Goal: Obtain resource: Download file/media

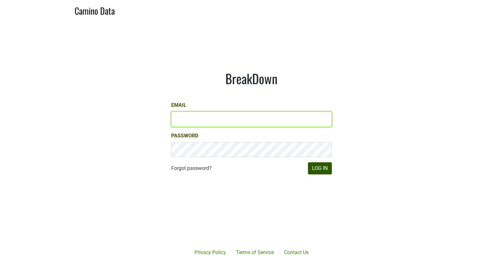
type input "[EMAIL_ADDRESS][DOMAIN_NAME]"
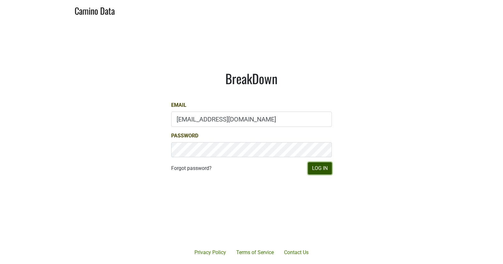
click at [325, 170] on button "Log In" at bounding box center [320, 168] width 24 height 12
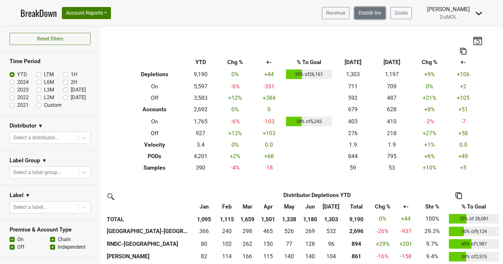
click at [378, 9] on link "Distrib Inv" at bounding box center [370, 13] width 31 height 12
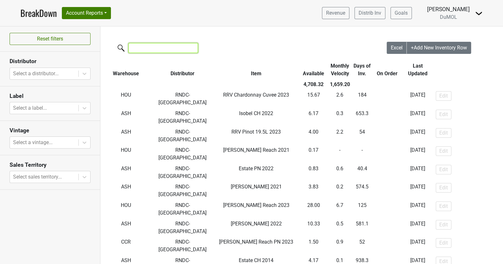
click at [158, 51] on input "search" at bounding box center [164, 48] width 70 height 10
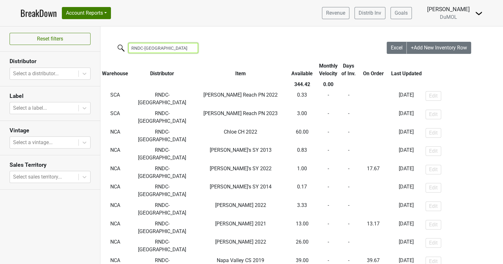
type input "RNDC-[GEOGRAPHIC_DATA]"
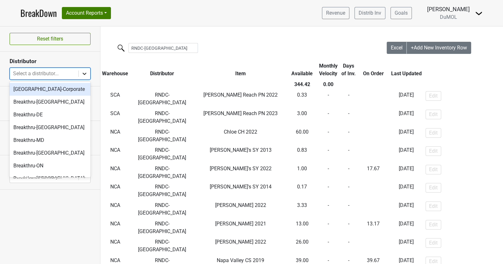
click at [79, 75] on div at bounding box center [84, 73] width 11 height 11
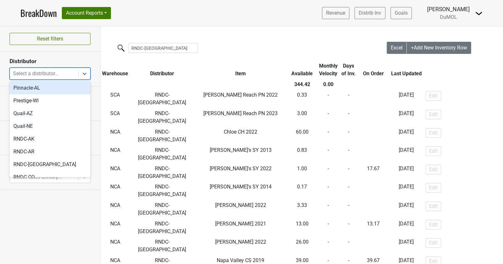
scroll to position [252, 0]
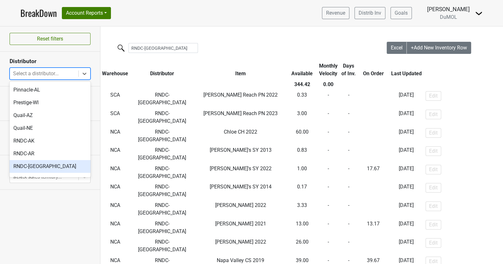
click at [56, 160] on div "RNDC-[GEOGRAPHIC_DATA]" at bounding box center [50, 166] width 81 height 13
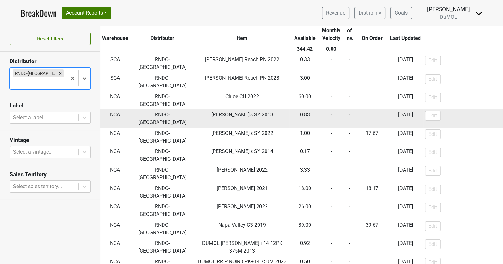
scroll to position [43, 0]
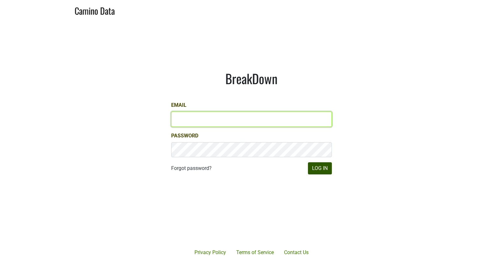
type input "matt@dumol.com"
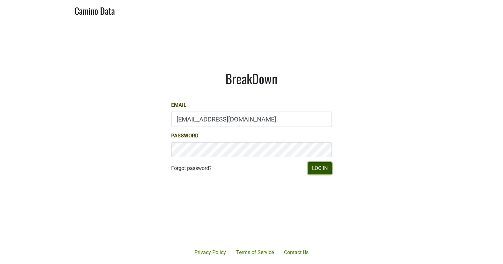
click at [327, 169] on button "Log In" at bounding box center [320, 168] width 24 height 12
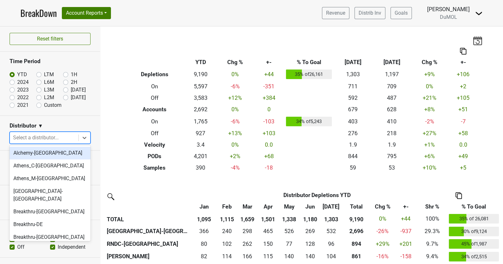
click at [39, 136] on div at bounding box center [44, 137] width 62 height 9
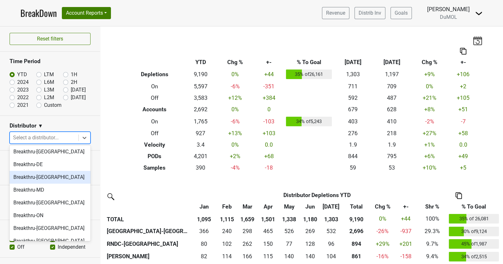
scroll to position [61, 0]
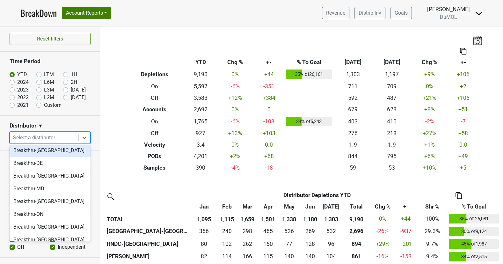
click at [62, 118] on section "Distributor ▼ option Breakthru-[GEOGRAPHIC_DATA] focused, 5 of 59. 59 results a…" at bounding box center [50, 133] width 100 height 35
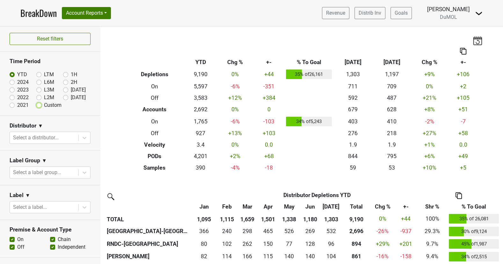
click at [40, 101] on input "Custom" at bounding box center [49, 104] width 26 height 6
radio input "true"
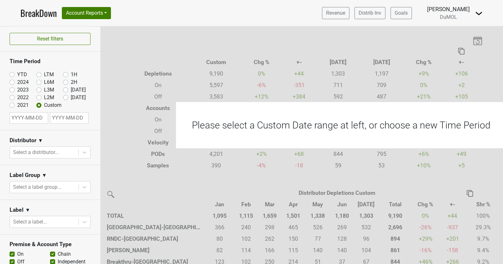
select select "7"
select select "2025"
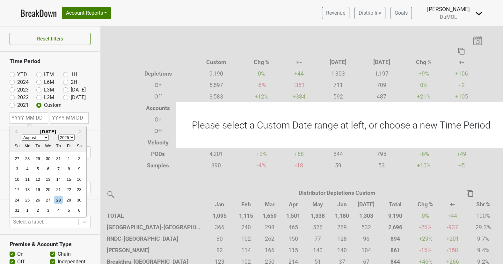
click at [24, 115] on input "text" at bounding box center [29, 117] width 39 height 11
click at [46, 136] on select "January February March April May June July August September October November De…" at bounding box center [35, 138] width 27 height 6
select select "6"
click at [22, 135] on select "January February March April May June July August September October November De…" at bounding box center [35, 138] width 27 height 6
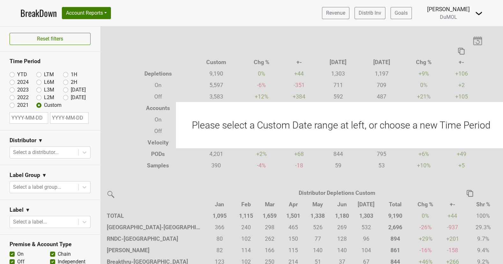
click at [71, 95] on label "[DATE]" at bounding box center [78, 98] width 15 height 8
click at [66, 95] on input "[DATE]" at bounding box center [76, 97] width 26 height 6
radio input "true"
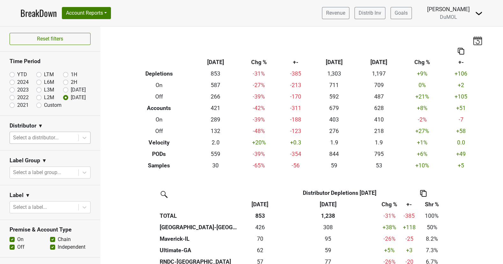
click at [66, 138] on div at bounding box center [44, 137] width 62 height 9
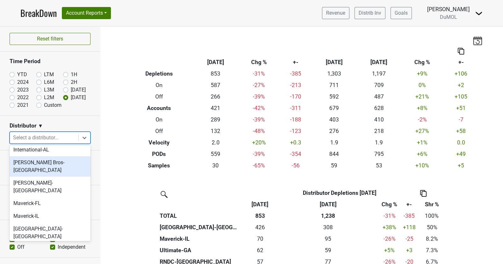
scroll to position [318, 0]
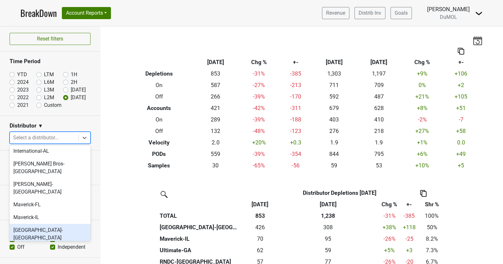
click at [49, 224] on div "[GEOGRAPHIC_DATA]-[GEOGRAPHIC_DATA]" at bounding box center [50, 234] width 81 height 20
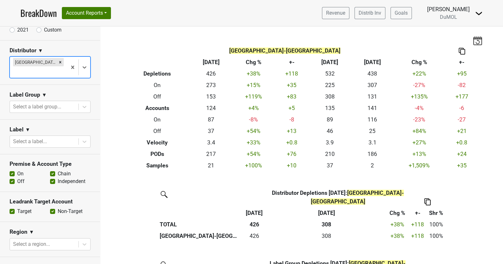
scroll to position [100, 0]
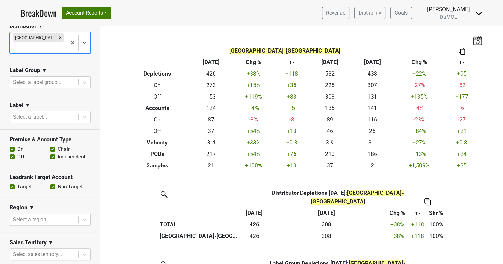
click at [17, 153] on label "Off" at bounding box center [20, 157] width 7 height 8
click at [12, 153] on input "Off" at bounding box center [12, 156] width 5 height 6
checkbox input "false"
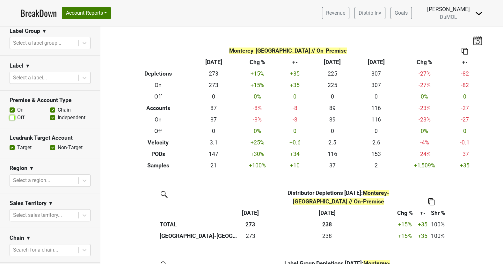
scroll to position [129, 0]
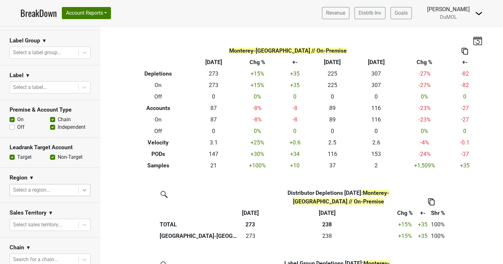
click at [84, 187] on icon at bounding box center [84, 190] width 6 height 6
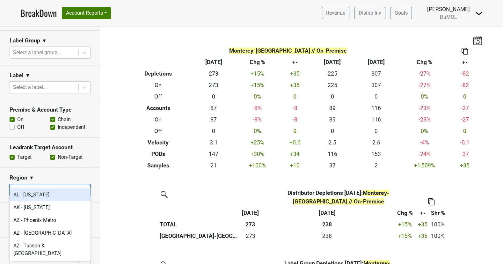
click at [84, 187] on icon at bounding box center [84, 190] width 6 height 6
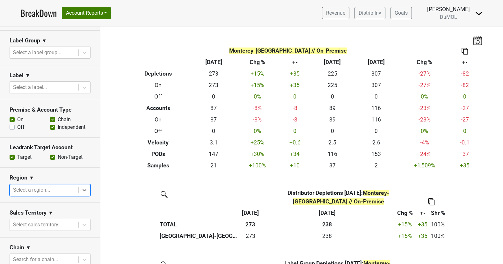
scroll to position [0, 0]
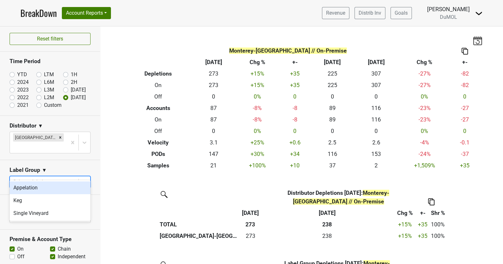
click at [46, 178] on div at bounding box center [44, 182] width 62 height 9
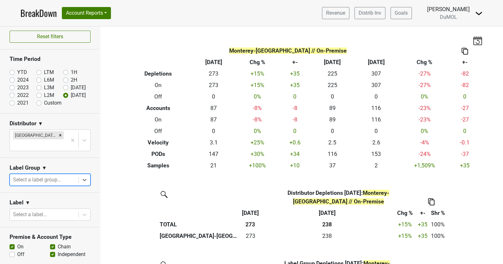
scroll to position [15, 0]
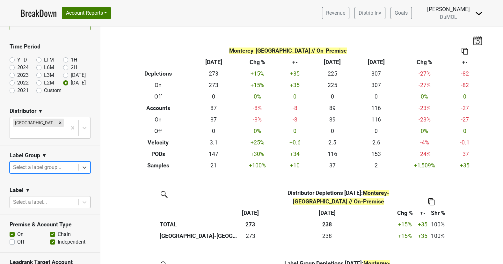
click at [44, 198] on div at bounding box center [44, 202] width 62 height 9
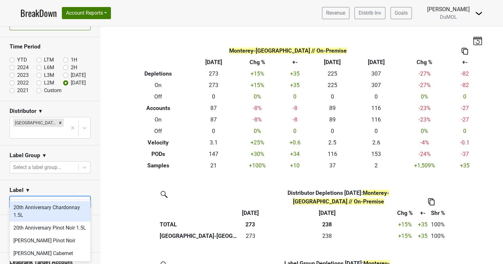
click at [44, 198] on div at bounding box center [44, 202] width 62 height 9
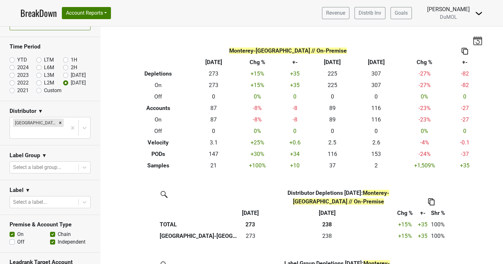
click at [62, 180] on section "Label ▼ Select a label..." at bounding box center [50, 197] width 100 height 35
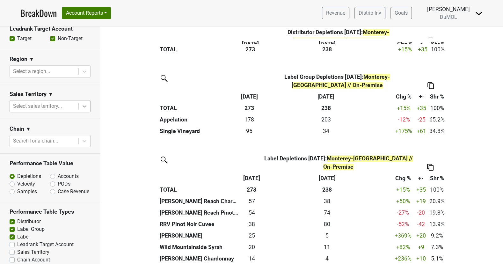
scroll to position [247, 0]
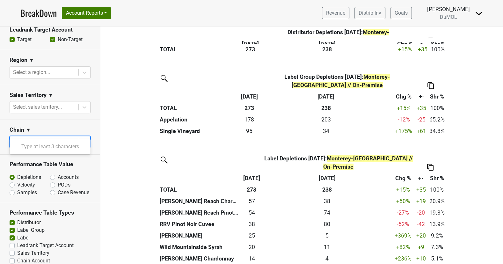
click at [87, 139] on icon at bounding box center [84, 142] width 6 height 6
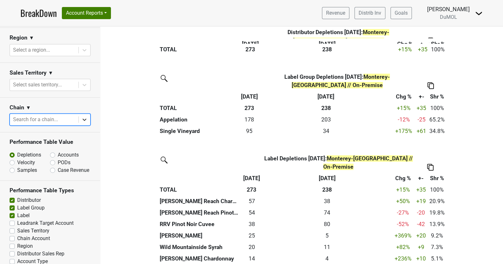
scroll to position [273, 0]
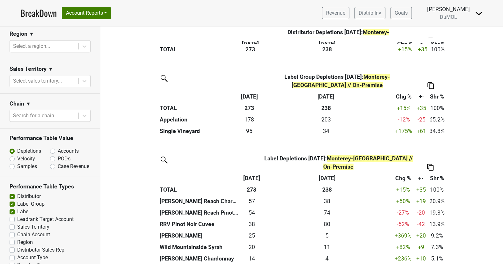
click at [17, 223] on label "Sales Territory" at bounding box center [33, 227] width 32 height 8
click at [11, 223] on input "Sales Territory" at bounding box center [12, 226] width 5 height 6
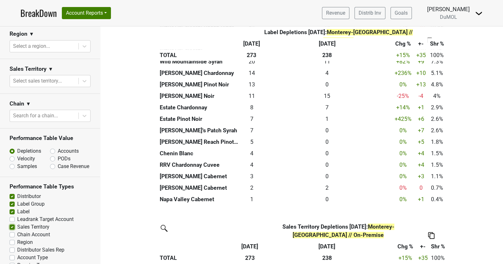
scroll to position [388, 0]
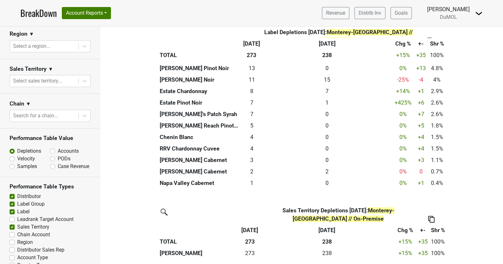
click at [17, 223] on label "Sales Territory" at bounding box center [33, 227] width 32 height 8
click at [12, 223] on input "Sales Territory" at bounding box center [12, 226] width 5 height 6
checkbox input "false"
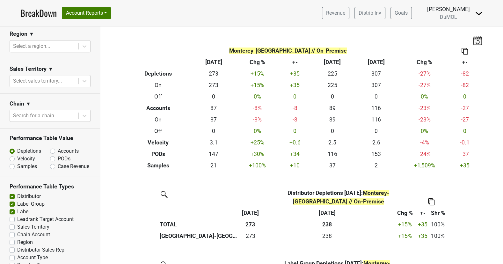
click at [17, 246] on label "Distributor Sales Rep" at bounding box center [40, 250] width 47 height 8
click at [13, 246] on input "Distributor Sales Rep" at bounding box center [12, 249] width 5 height 6
checkbox input "true"
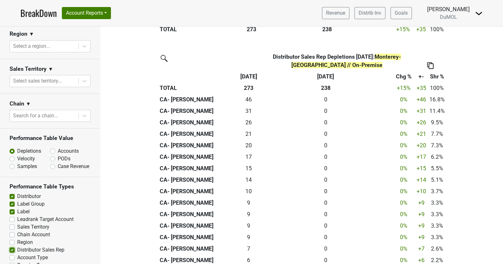
scroll to position [540, 0]
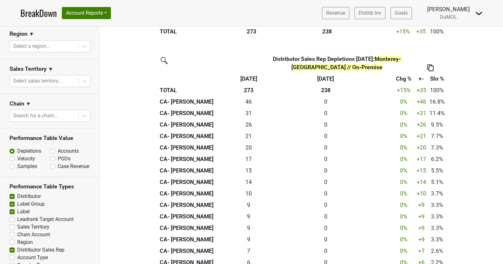
click at [58, 147] on label "Accounts" at bounding box center [68, 151] width 21 height 8
click at [52, 147] on input "Accounts" at bounding box center [69, 150] width 39 height 6
radio input "true"
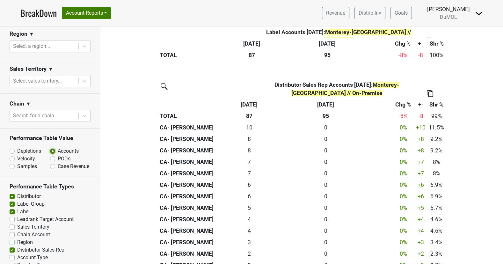
scroll to position [515, 0]
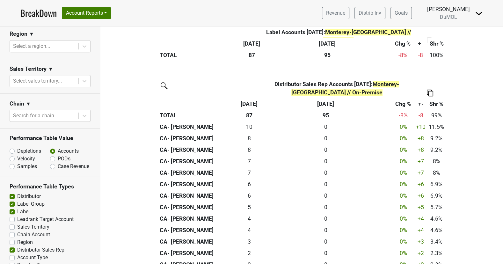
click at [431, 90] on img at bounding box center [430, 93] width 6 height 7
click at [439, 74] on div "Export to Excel" at bounding box center [429, 72] width 33 height 9
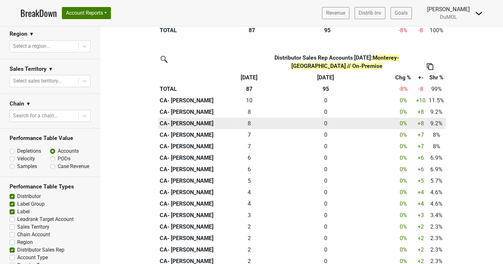
scroll to position [542, 0]
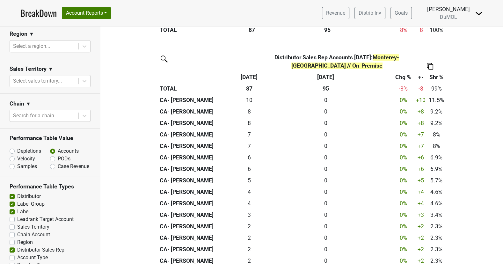
click at [17, 246] on label "Distributor Sales Rep" at bounding box center [40, 250] width 47 height 8
click at [11, 246] on input "Distributor Sales Rep" at bounding box center [12, 249] width 5 height 6
checkbox input "false"
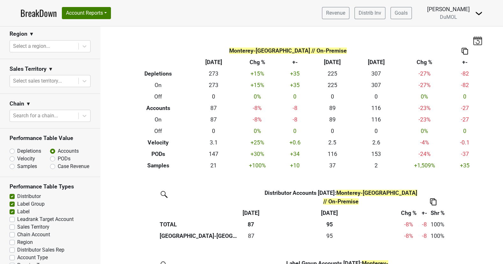
click at [17, 239] on label "Region" at bounding box center [25, 243] width 16 height 8
click at [13, 239] on input "Region" at bounding box center [12, 242] width 5 height 6
checkbox input "true"
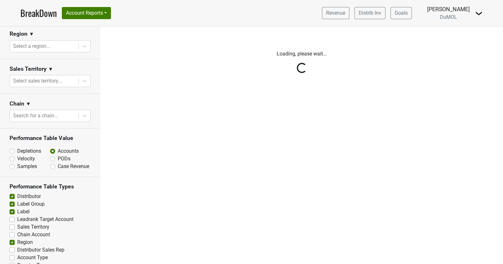
click at [12, 236] on div "Reset filters Time Period YTD LTM 1H 2024 L6M 2H 2023 L3M [DATE] '25 2022 L2M A…" at bounding box center [50, 145] width 100 height 238
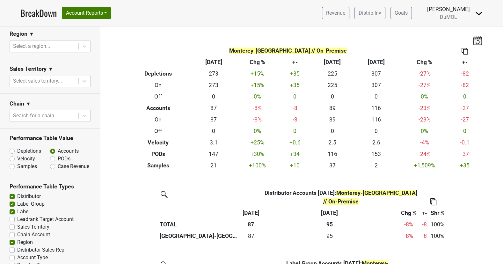
click at [17, 246] on label "Distributor Sales Rep" at bounding box center [40, 250] width 47 height 8
click at [13, 246] on input "Distributor Sales Rep" at bounding box center [12, 249] width 5 height 6
checkbox input "true"
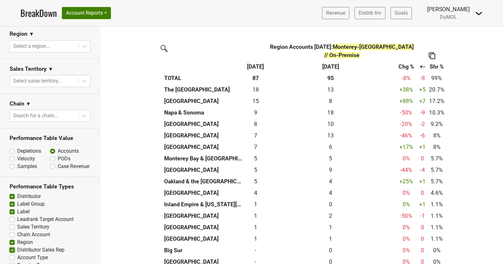
scroll to position [549, 0]
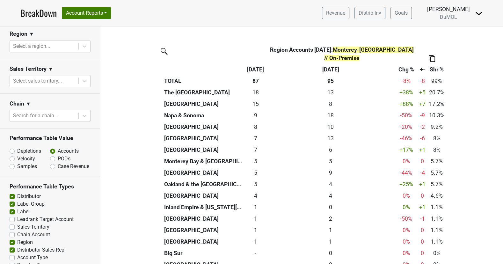
click at [429, 55] on img at bounding box center [432, 58] width 6 height 7
click at [429, 32] on div "Export to Excel" at bounding box center [431, 30] width 33 height 9
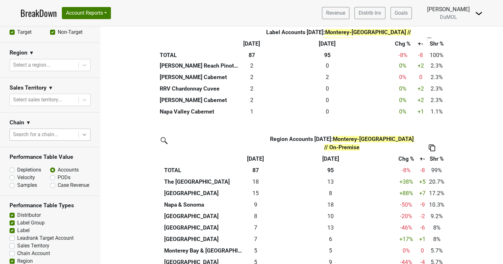
scroll to position [273, 0]
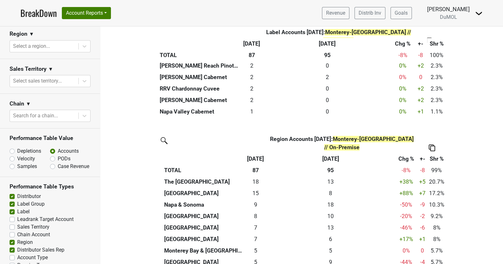
click at [17, 239] on label "Region" at bounding box center [25, 243] width 16 height 8
click at [13, 239] on input "Region" at bounding box center [12, 242] width 5 height 6
checkbox input "false"
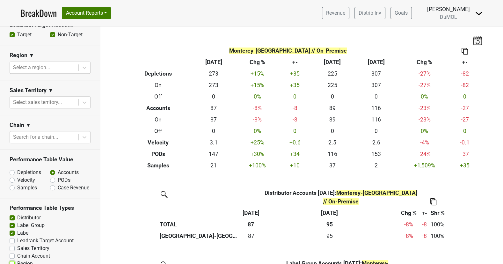
scroll to position [251, 0]
click at [85, 68] on icon at bounding box center [85, 69] width 4 height 2
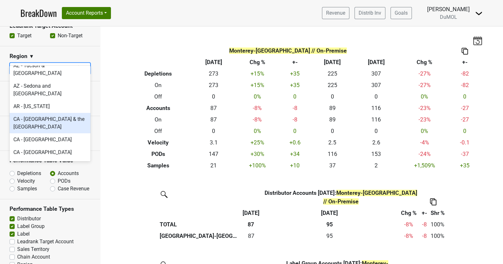
scroll to position [58, 0]
click at [67, 114] on div "CA - [GEOGRAPHIC_DATA] & the [GEOGRAPHIC_DATA]" at bounding box center [50, 124] width 81 height 20
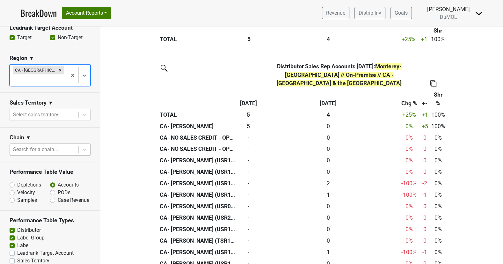
scroll to position [246, 0]
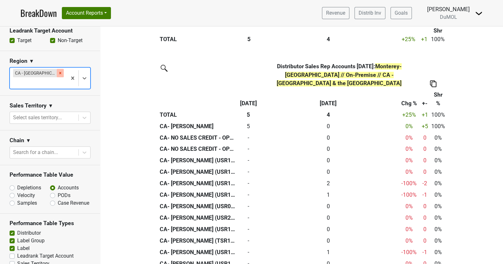
click at [61, 72] on icon "Remove CA - Oakland & the East Bay" at bounding box center [60, 73] width 2 height 2
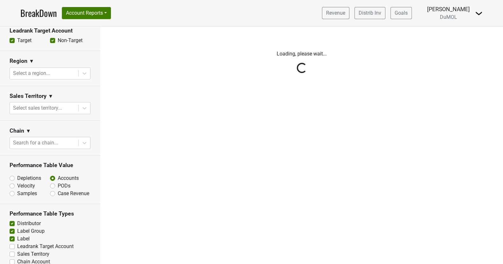
click at [82, 63] on div "Reset filters Time Period YTD LTM 1H 2024 L6M 2H 2023 L3M [DATE] '25 2022 L2M A…" at bounding box center [50, 145] width 100 height 238
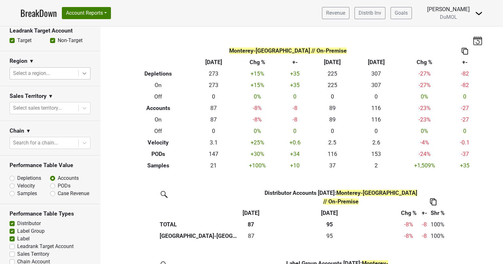
click at [81, 70] on icon at bounding box center [84, 73] width 6 height 6
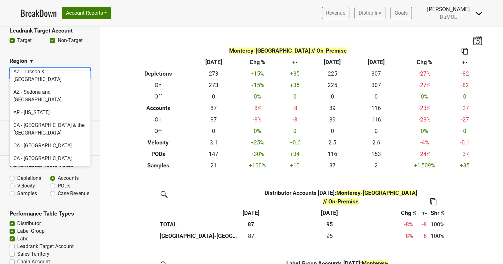
scroll to position [58, 0]
click at [69, 139] on div "CA - [GEOGRAPHIC_DATA]" at bounding box center [50, 145] width 81 height 13
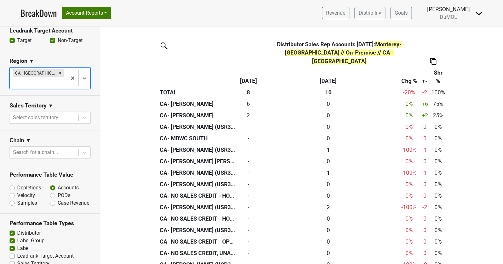
scroll to position [536, 0]
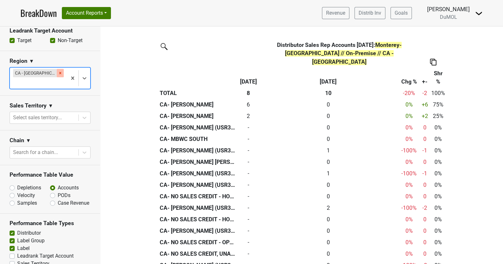
click at [58, 71] on icon "Remove CA - Orange County" at bounding box center [60, 73] width 4 height 4
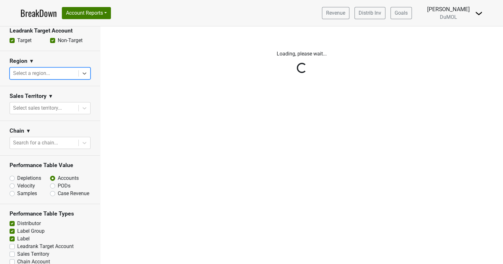
scroll to position [0, 0]
click at [83, 63] on div "Reset filters Time Period YTD LTM 1H 2024 L6M 2H 2023 L3M [DATE] '25 2022 L2M A…" at bounding box center [50, 145] width 100 height 238
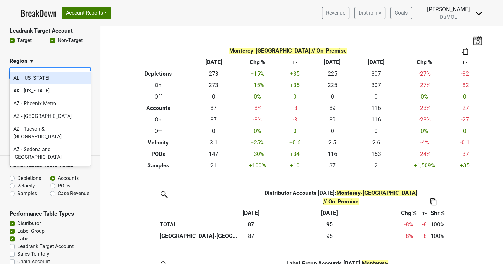
click at [83, 70] on icon at bounding box center [84, 73] width 6 height 6
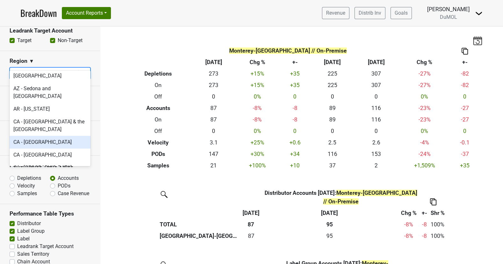
scroll to position [63, 0]
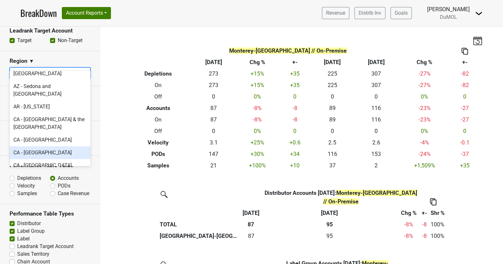
click at [65, 146] on div "CA - [GEOGRAPHIC_DATA]" at bounding box center [50, 152] width 81 height 13
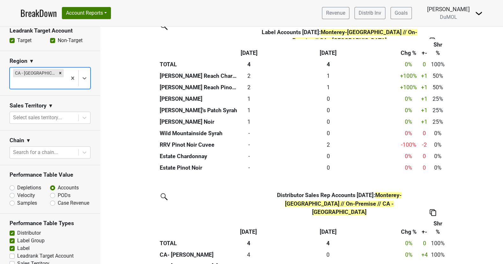
scroll to position [353, 0]
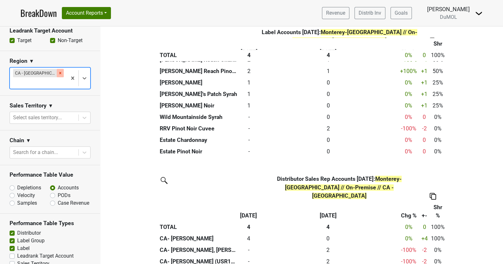
click at [58, 71] on icon "Remove CA - Marin County" at bounding box center [60, 73] width 4 height 4
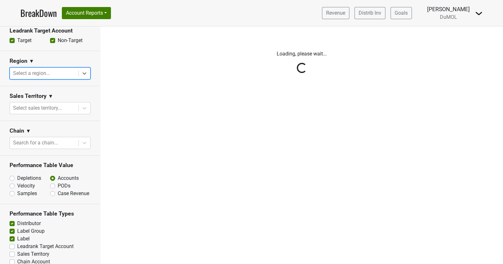
scroll to position [0, 0]
click at [84, 62] on div "Reset filters Time Period YTD LTM 1H 2024 L6M 2H 2023 L3M [DATE] '25 2022 L2M A…" at bounding box center [50, 145] width 100 height 238
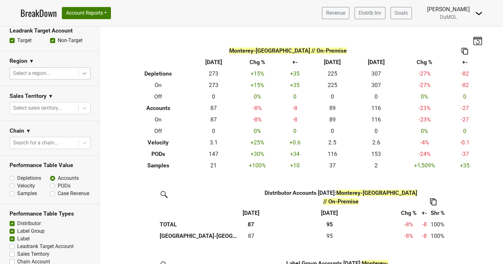
click at [84, 72] on icon at bounding box center [85, 73] width 4 height 2
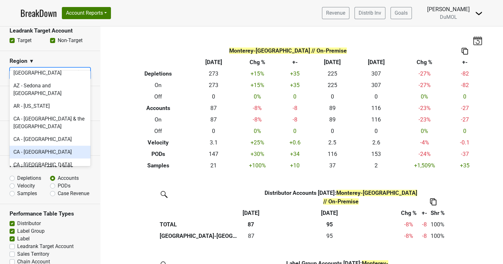
scroll to position [64, 0]
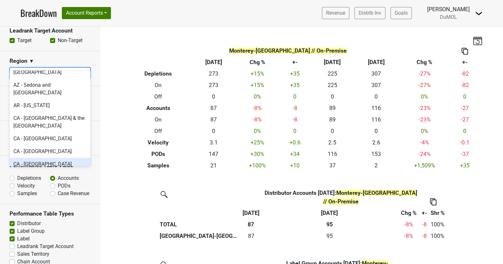
click at [58, 158] on div "CA - [GEOGRAPHIC_DATA]" at bounding box center [50, 164] width 81 height 13
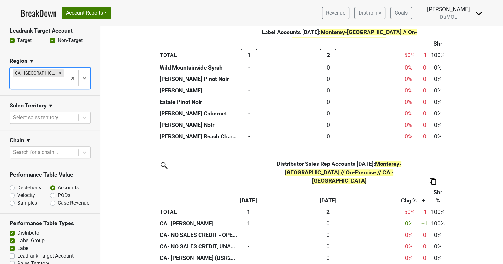
scroll to position [445, 0]
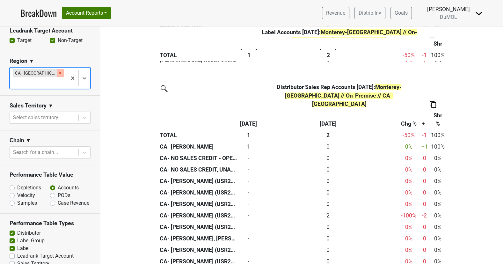
click at [62, 71] on icon "Remove CA - Central Valley CA" at bounding box center [60, 73] width 4 height 4
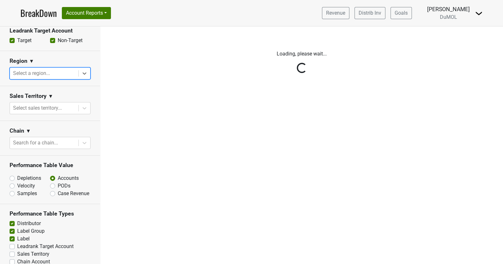
scroll to position [0, 0]
click at [82, 60] on div "Reset filters Time Period YTD LTM 1H 2024 L6M 2H 2023 L3M [DATE] '25 2022 L2M A…" at bounding box center [50, 145] width 100 height 238
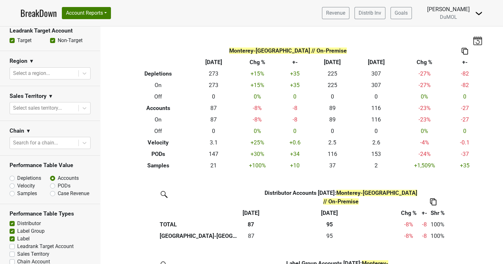
click at [82, 70] on icon at bounding box center [84, 73] width 6 height 6
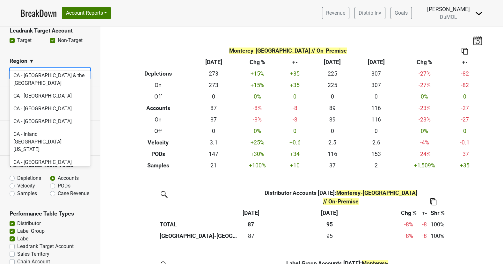
scroll to position [108, 0]
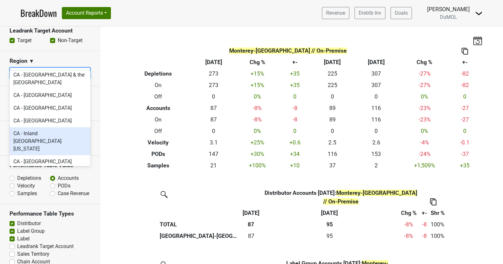
click at [62, 127] on div "CA - Inland [GEOGRAPHIC_DATA][US_STATE]" at bounding box center [50, 141] width 81 height 28
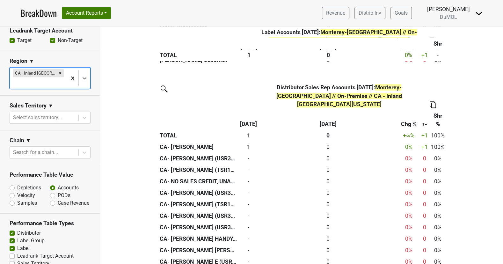
scroll to position [0, 0]
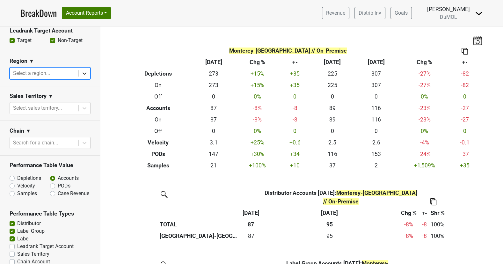
click at [86, 70] on icon at bounding box center [84, 73] width 6 height 6
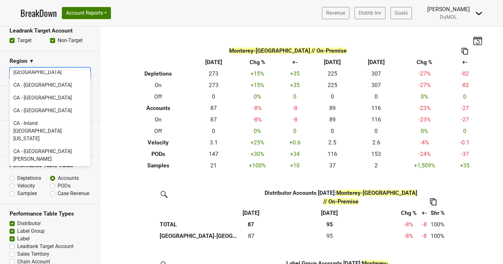
scroll to position [116, 0]
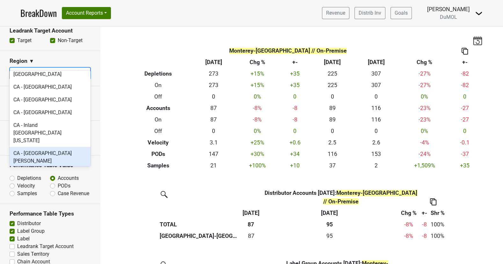
click at [66, 147] on div "CA - [GEOGRAPHIC_DATA][PERSON_NAME]" at bounding box center [50, 157] width 81 height 20
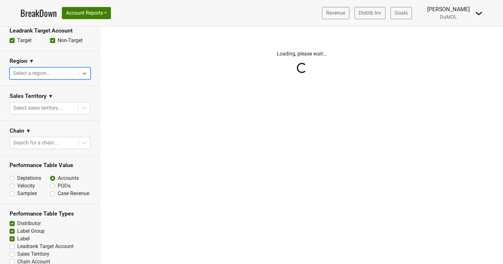
scroll to position [0, 0]
click at [86, 64] on div "Reset filters Time Period YTD LTM 1H 2024 L6M 2H 2023 L3M [DATE] '25 2022 L2M A…" at bounding box center [50, 145] width 100 height 238
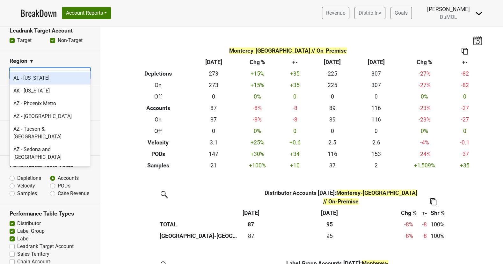
click at [86, 70] on icon at bounding box center [84, 73] width 6 height 6
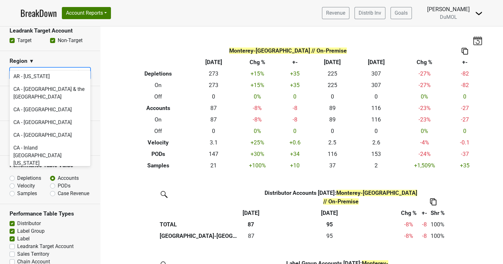
scroll to position [101, 0]
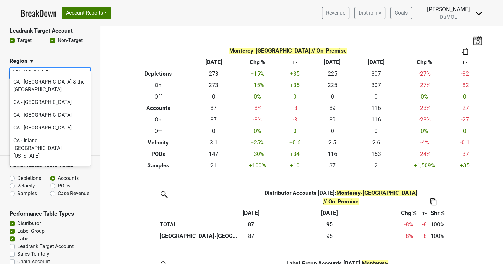
click at [58, 183] on div "CA - [GEOGRAPHIC_DATA]" at bounding box center [50, 189] width 81 height 13
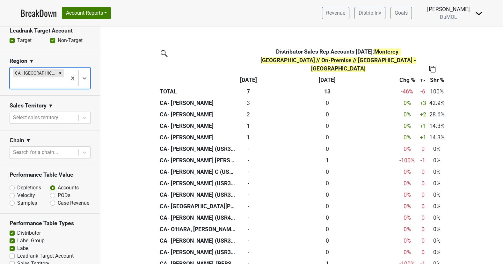
scroll to position [549, 0]
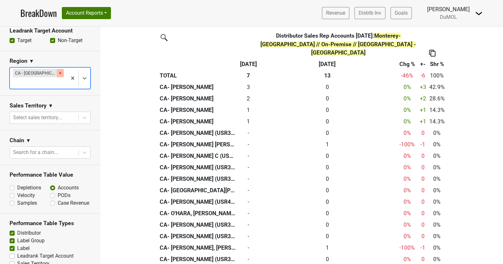
click at [58, 71] on icon "Remove CA - Los Angeles" at bounding box center [60, 73] width 4 height 4
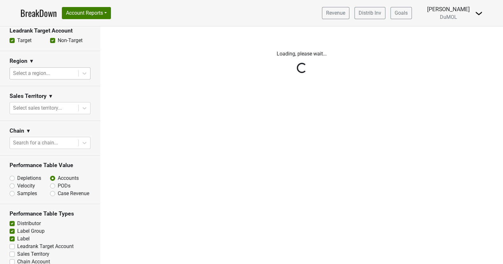
click at [84, 61] on div "Reset filters Time Period YTD LTM 1H 2024 L6M 2H 2023 L3M [DATE] '25 2022 L2M A…" at bounding box center [50, 145] width 100 height 238
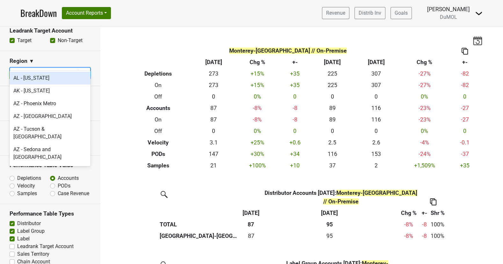
click at [84, 70] on icon at bounding box center [84, 73] width 6 height 6
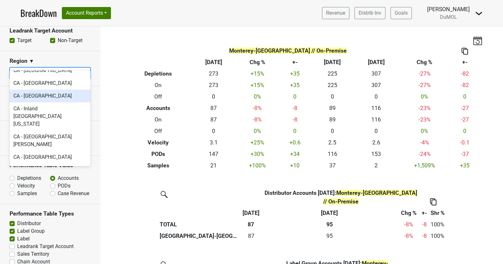
scroll to position [134, 0]
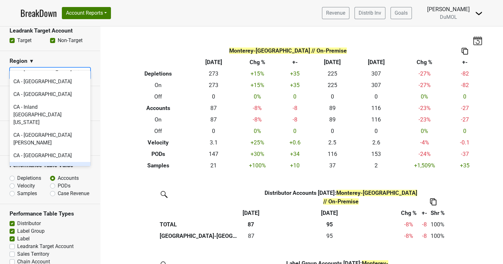
click at [68, 162] on div "CA - Napa & Sonoma" at bounding box center [50, 168] width 81 height 13
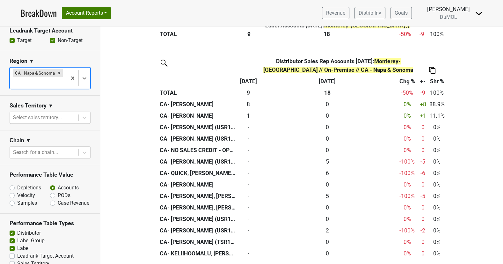
scroll to position [535, 0]
click at [57, 69] on div "Remove CA - Napa & Sonoma" at bounding box center [59, 73] width 7 height 8
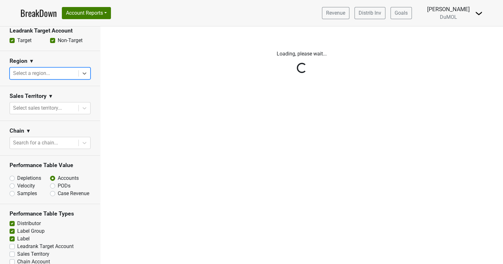
click at [86, 64] on div "Reset filters Time Period YTD LTM 1H 2024 L6M 2H 2023 L3M [DATE] '25 2022 L2M A…" at bounding box center [50, 145] width 100 height 238
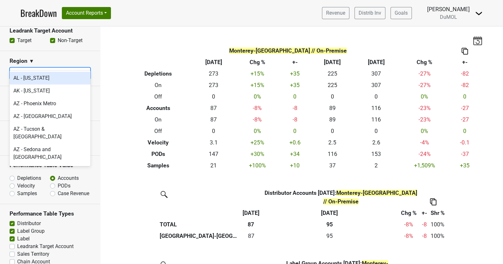
click at [86, 70] on icon at bounding box center [84, 73] width 6 height 6
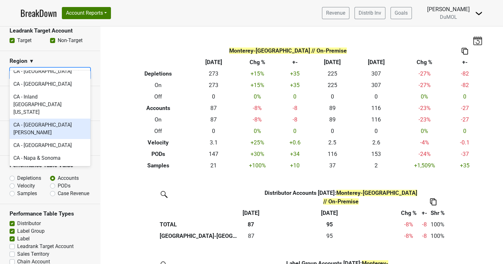
scroll to position [147, 0]
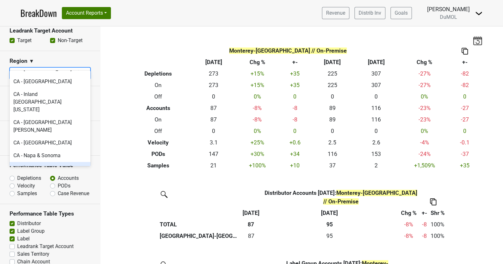
click at [64, 162] on div "CA - [GEOGRAPHIC_DATA]" at bounding box center [50, 168] width 81 height 13
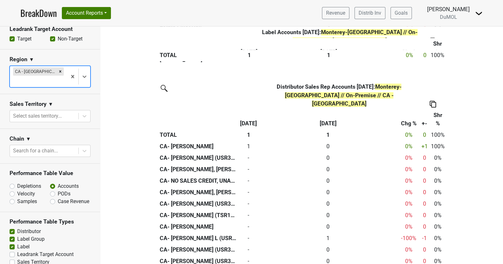
scroll to position [457, 0]
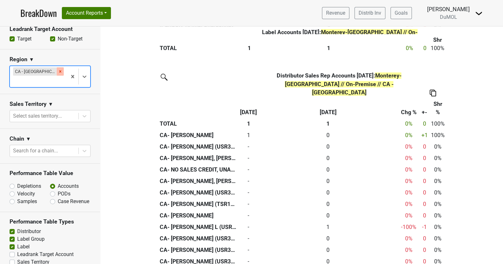
click at [63, 67] on div "Remove CA - Central Coast CA" at bounding box center [60, 71] width 7 height 8
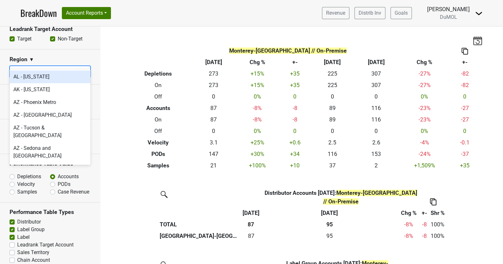
click at [87, 69] on icon at bounding box center [84, 72] width 6 height 6
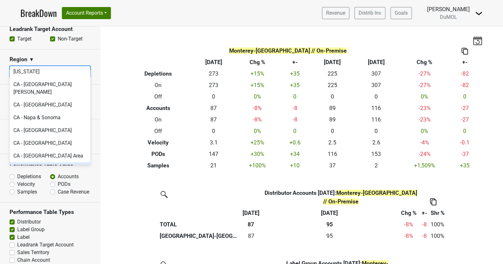
scroll to position [184, 0]
click at [61, 136] on div "CA - [GEOGRAPHIC_DATA]" at bounding box center [50, 142] width 81 height 13
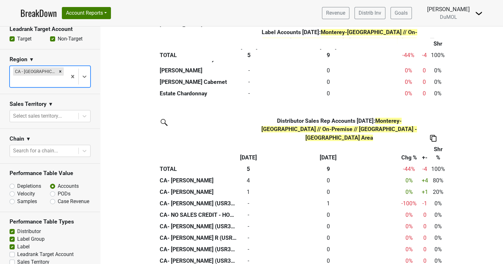
scroll to position [463, 0]
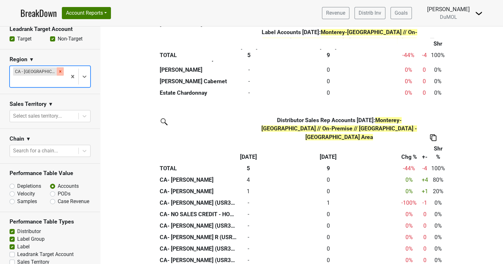
click at [59, 67] on div "Remove CA - San Diego Area" at bounding box center [60, 71] width 7 height 8
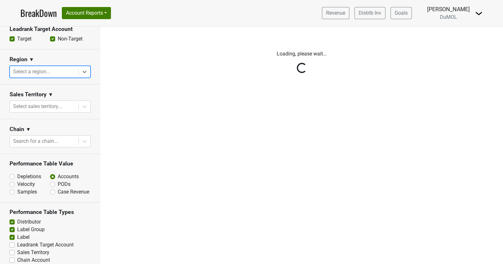
click at [82, 63] on div "Reset filters Time Period YTD LTM 1H 2024 L6M 2H 2023 L3M [DATE] '25 2022 L2M A…" at bounding box center [50, 145] width 100 height 238
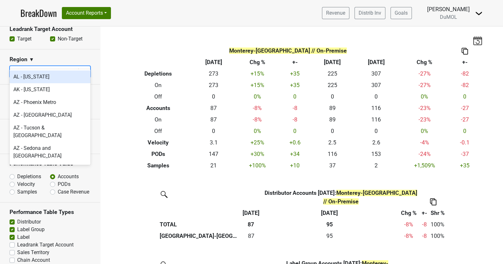
click at [82, 69] on icon at bounding box center [84, 72] width 6 height 6
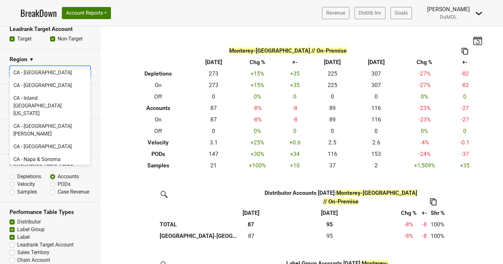
scroll to position [172, 0]
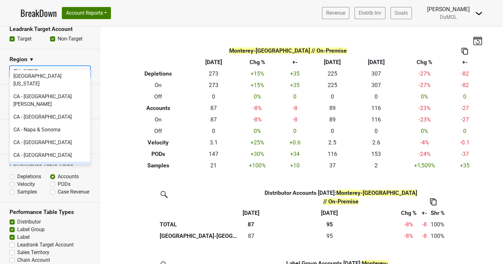
click at [63, 162] on div "CA - [GEOGRAPHIC_DATA] Area" at bounding box center [50, 168] width 81 height 13
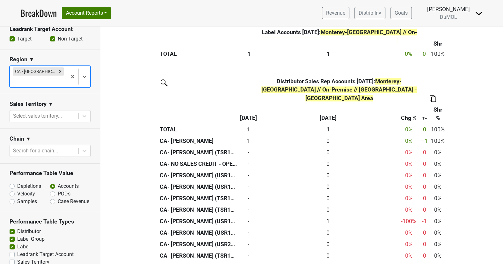
scroll to position [502, 0]
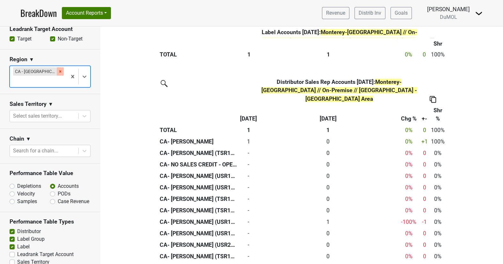
click at [62, 67] on div "Remove CA - Sacramento Area" at bounding box center [60, 71] width 7 height 8
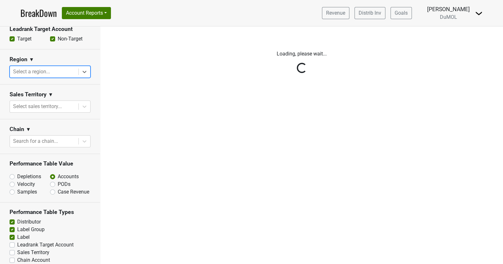
click at [83, 60] on div "Reset filters Time Period YTD LTM 1H 2024 L6M 2H 2023 L3M [DATE] '25 2022 L2M A…" at bounding box center [50, 145] width 100 height 238
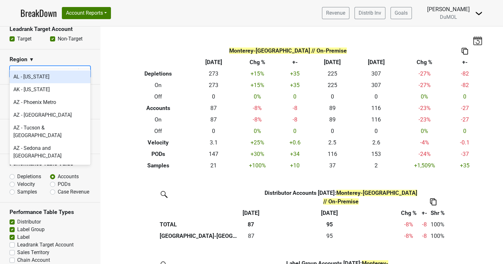
click at [83, 69] on icon at bounding box center [84, 72] width 6 height 6
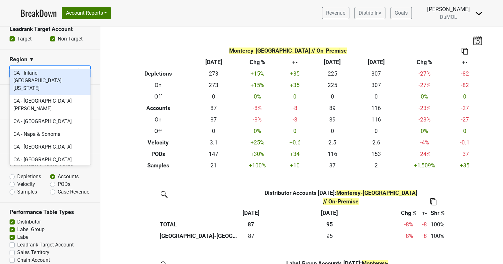
scroll to position [168, 0]
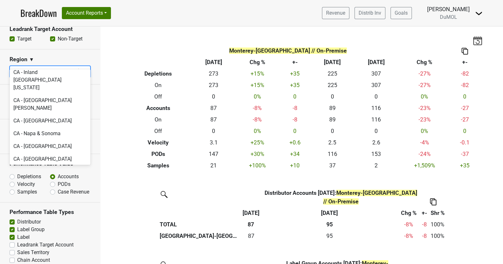
click at [61, 178] on div "CA - [GEOGRAPHIC_DATA]" at bounding box center [50, 184] width 81 height 13
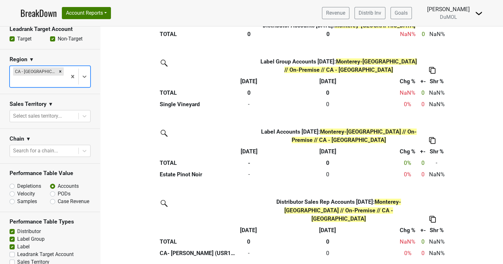
scroll to position [227, 0]
click at [57, 67] on div "Remove CA - North Coast CA" at bounding box center [60, 71] width 7 height 8
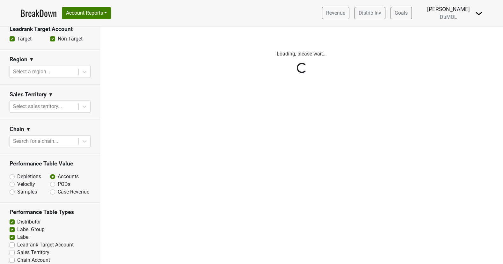
click at [83, 59] on div "Reset filters Time Period YTD LTM 1H 2024 L6M 2H 2023 L3M [DATE] '25 2022 L2M A…" at bounding box center [50, 145] width 100 height 238
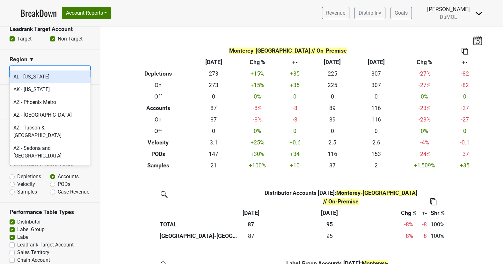
click at [83, 69] on icon at bounding box center [84, 72] width 6 height 6
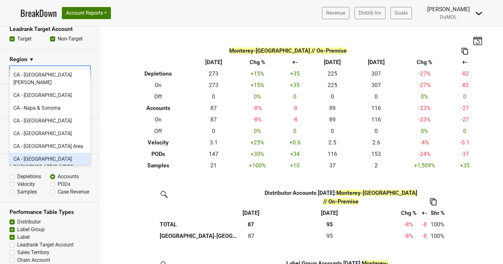
scroll to position [193, 0]
click at [57, 166] on div "CA - [GEOGRAPHIC_DATA]" at bounding box center [50, 172] width 81 height 13
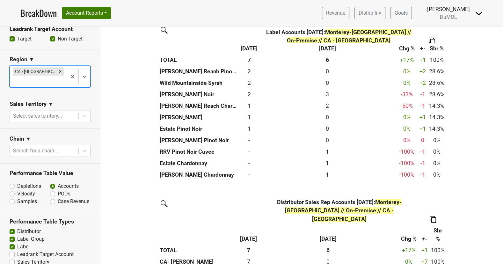
scroll to position [376, 0]
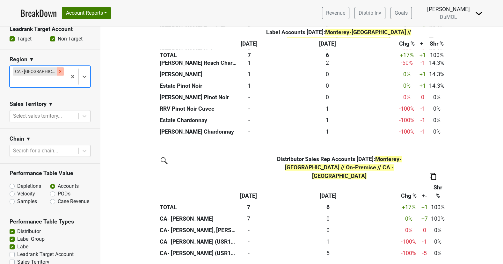
click at [58, 69] on icon "Remove CA - Lake Tahoe" at bounding box center [60, 71] width 4 height 4
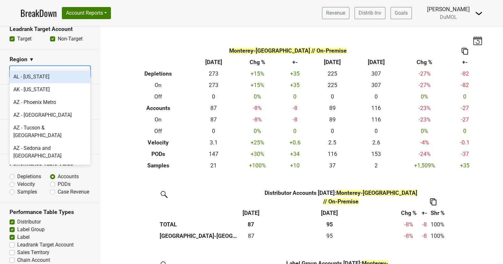
click at [87, 66] on div at bounding box center [84, 71] width 11 height 11
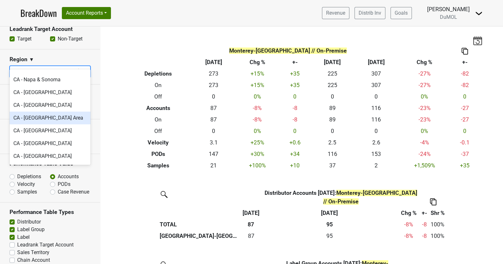
scroll to position [222, 0]
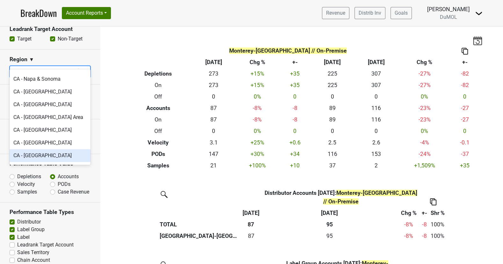
click at [62, 149] on div "CA - [GEOGRAPHIC_DATA]" at bounding box center [50, 155] width 81 height 13
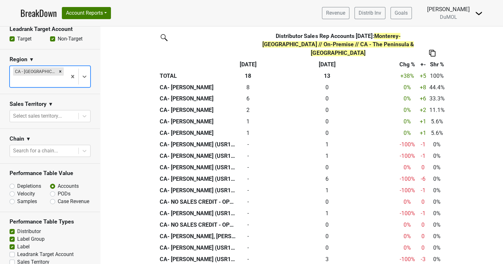
scroll to position [283, 0]
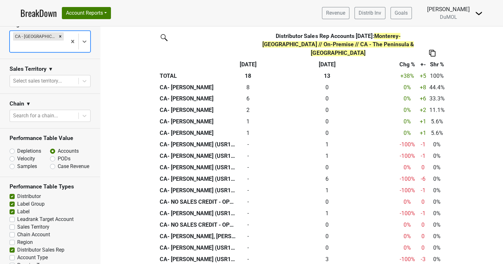
click at [17, 246] on label "Distributor Sales Rep" at bounding box center [40, 250] width 47 height 8
click at [11, 246] on input "Distributor Sales Rep" at bounding box center [12, 249] width 5 height 6
checkbox input "false"
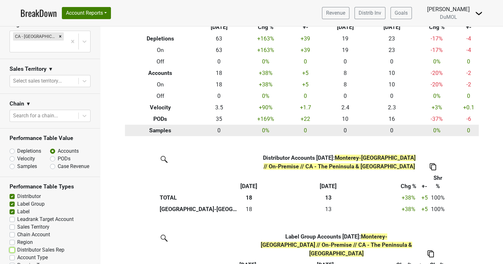
scroll to position [0, 0]
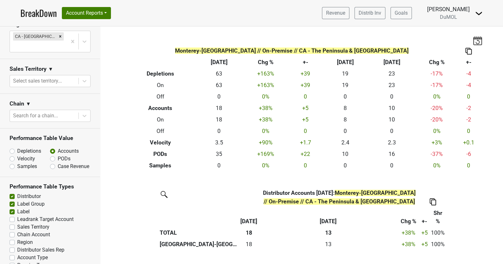
click at [17, 147] on label "Depletions" at bounding box center [29, 151] width 24 height 8
click at [11, 147] on input "Depletions" at bounding box center [29, 150] width 39 height 6
radio input "true"
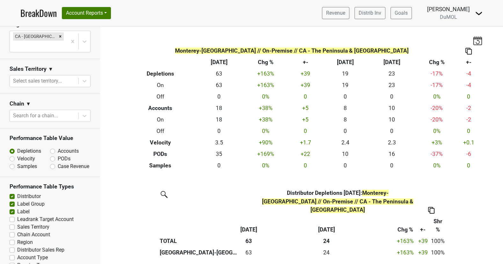
click at [17, 239] on label "Region" at bounding box center [25, 243] width 16 height 8
click at [12, 239] on input "Region" at bounding box center [12, 242] width 5 height 6
checkbox input "true"
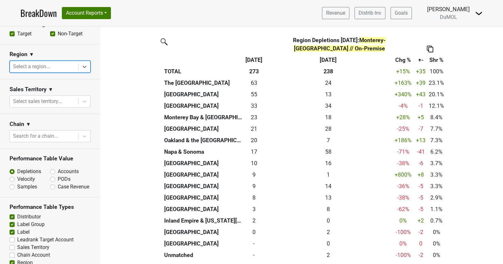
scroll to position [564, 0]
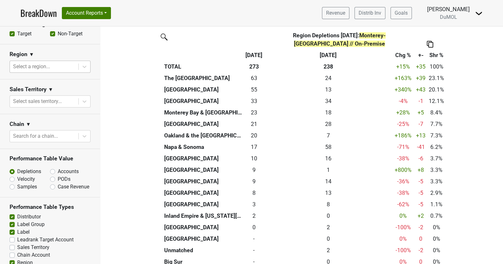
click at [432, 41] on img at bounding box center [430, 44] width 6 height 7
click at [426, 59] on div "Export to Excel" at bounding box center [429, 61] width 33 height 9
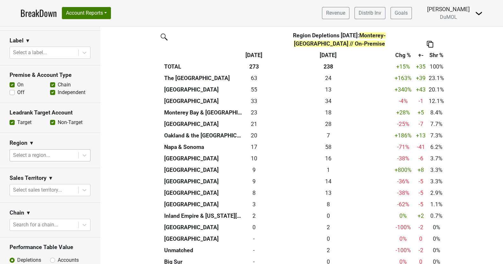
scroll to position [162, 0]
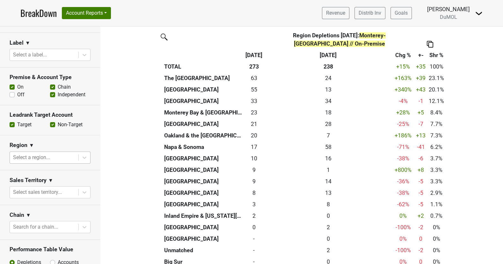
click at [17, 91] on label "Off" at bounding box center [20, 95] width 7 height 8
click at [12, 91] on input "Off" at bounding box center [12, 94] width 5 height 6
checkbox input "true"
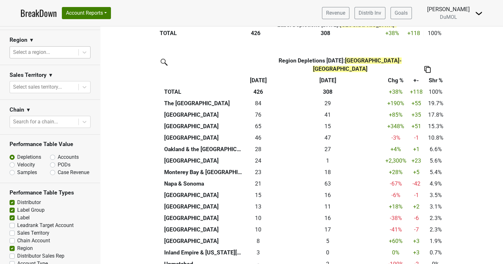
scroll to position [273, 0]
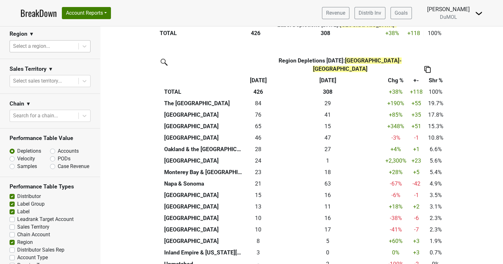
click at [430, 66] on img at bounding box center [427, 69] width 6 height 7
click at [425, 63] on div "Export to Excel" at bounding box center [427, 64] width 33 height 9
click at [17, 239] on label "Region" at bounding box center [25, 243] width 16 height 8
click at [13, 239] on input "Region" at bounding box center [12, 242] width 5 height 6
checkbox input "false"
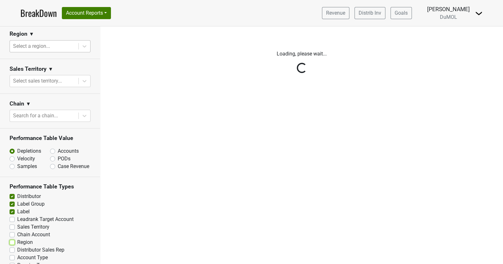
scroll to position [0, 0]
click at [17, 246] on label "Distributor Sales Rep" at bounding box center [40, 250] width 47 height 8
click at [11, 246] on input "Distributor Sales Rep" at bounding box center [12, 249] width 5 height 6
checkbox input "true"
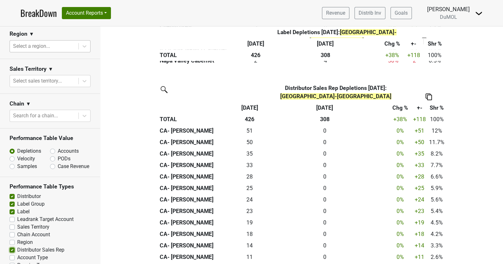
scroll to position [506, 0]
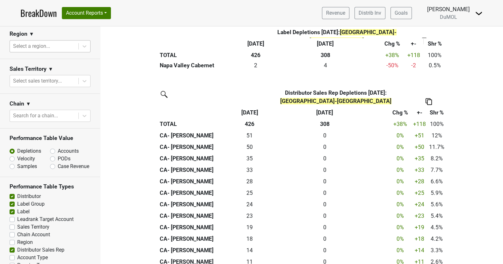
click at [427, 98] on img at bounding box center [429, 101] width 6 height 7
click at [430, 56] on div "Export to Excel" at bounding box center [428, 55] width 33 height 9
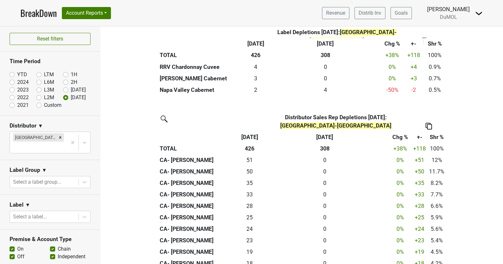
scroll to position [479, 0]
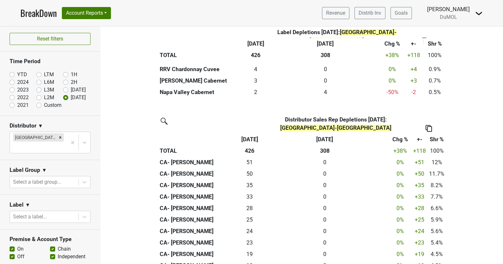
click at [427, 114] on th at bounding box center [429, 124] width 35 height 20
click at [431, 125] on img at bounding box center [429, 128] width 6 height 7
click at [433, 84] on div "Export to Excel" at bounding box center [428, 82] width 33 height 9
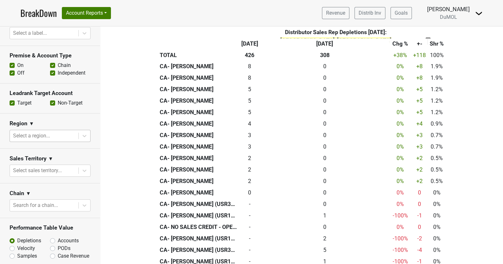
scroll to position [190, 0]
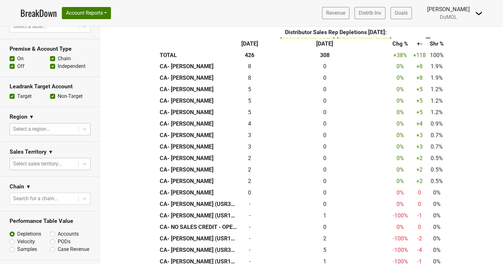
click at [64, 159] on div at bounding box center [44, 163] width 62 height 9
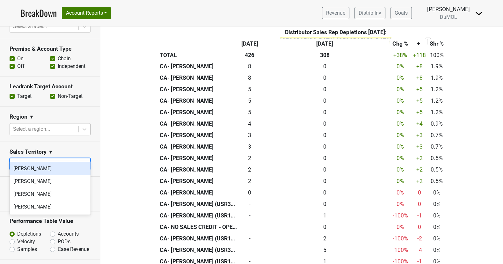
click at [71, 129] on section "Region ▼ Select a region..." at bounding box center [50, 124] width 100 height 35
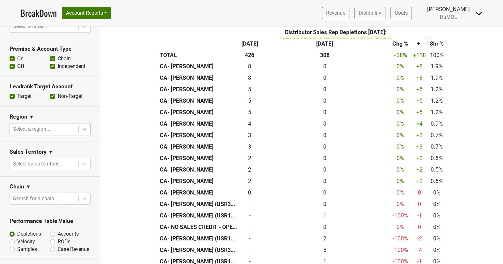
click at [79, 123] on div at bounding box center [84, 128] width 11 height 11
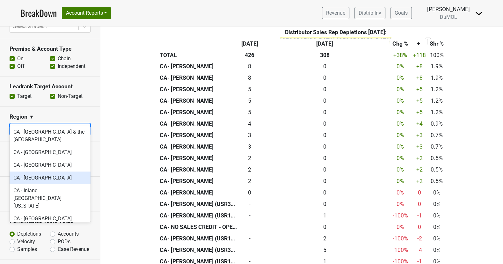
scroll to position [107, 0]
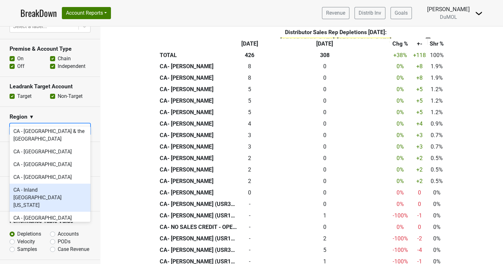
click at [67, 184] on div "CA - Inland [GEOGRAPHIC_DATA][US_STATE]" at bounding box center [50, 198] width 81 height 28
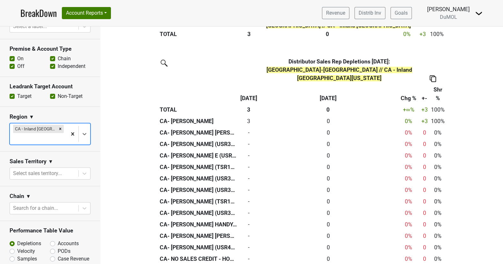
scroll to position [0, 0]
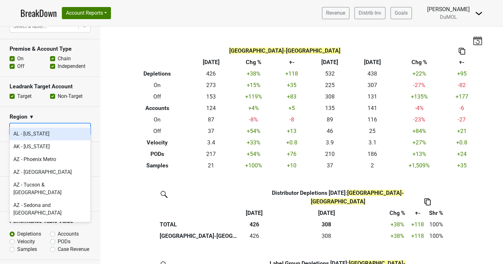
click at [73, 125] on div at bounding box center [44, 129] width 62 height 9
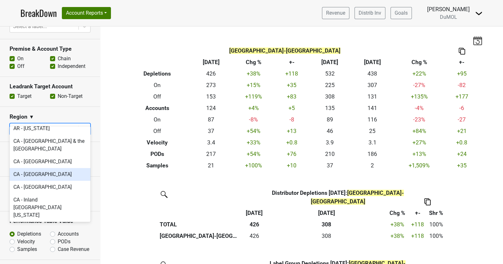
scroll to position [96, 0]
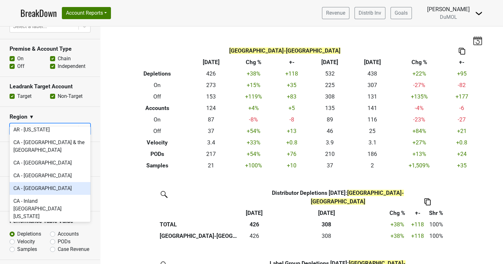
click at [65, 182] on div "CA - [GEOGRAPHIC_DATA]" at bounding box center [50, 188] width 81 height 13
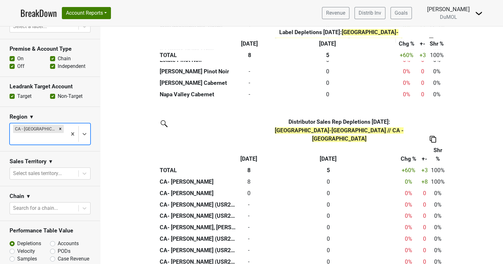
scroll to position [525, 0]
